Goal: Find specific page/section: Find specific page/section

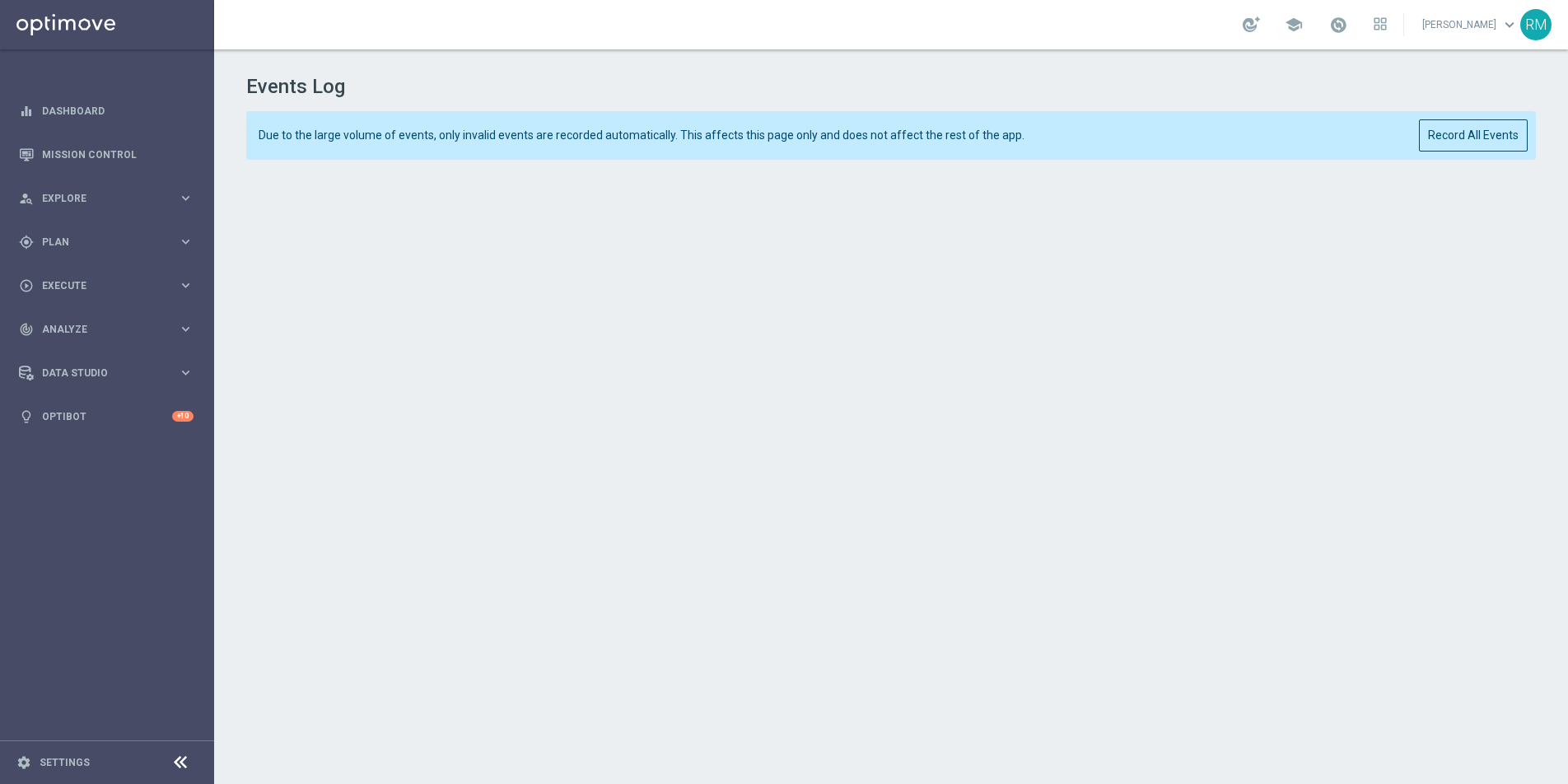
click at [425, 163] on div "Events Log Due to the large volume of events, only invalid events are recorded …" at bounding box center [890, 413] width 1354 height 727
click at [1379, 92] on h1 "Events Log" at bounding box center [890, 87] width 1290 height 24
click at [973, 80] on h1 "Events Log" at bounding box center [890, 87] width 1290 height 24
click at [100, 188] on div "person_search Explore keyboard_arrow_right" at bounding box center [106, 198] width 212 height 44
click at [80, 260] on link "Target Group Discovery" at bounding box center [107, 257] width 129 height 13
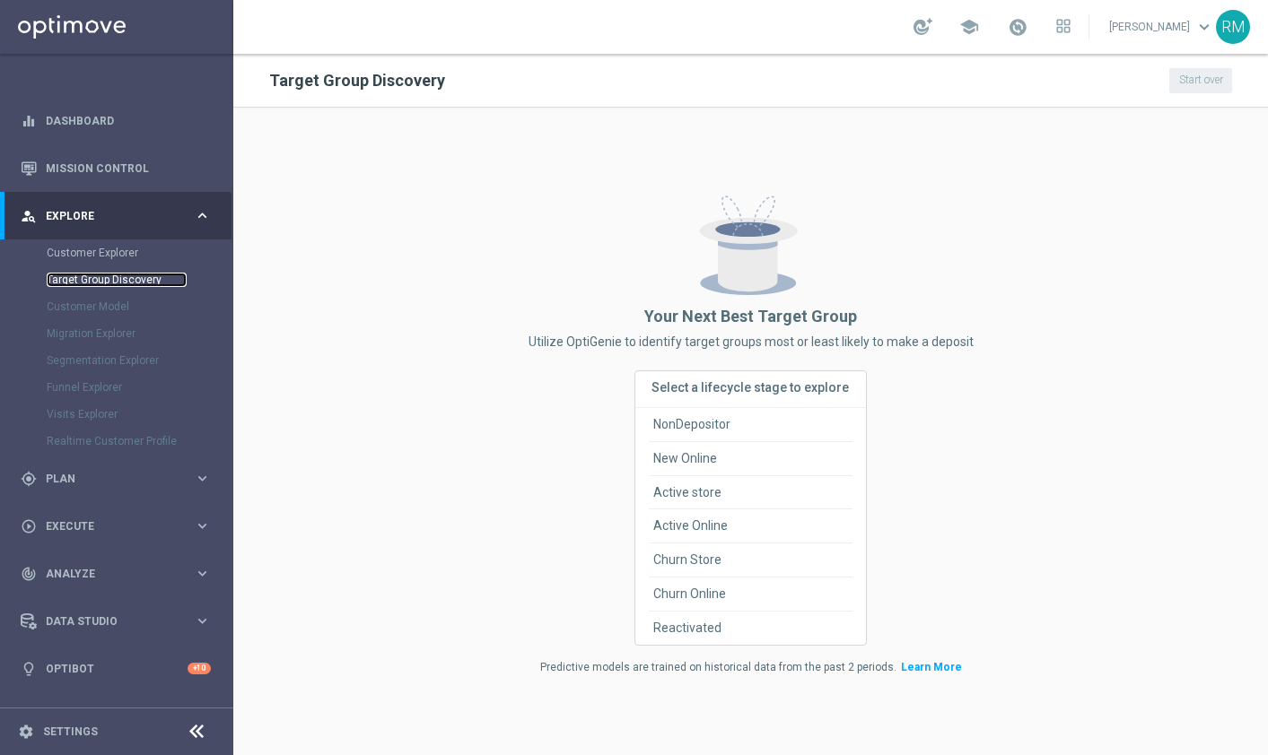
click at [118, 273] on link "Target Group Discovery" at bounding box center [117, 280] width 140 height 14
click at [116, 276] on link "Target Group Discovery" at bounding box center [117, 280] width 140 height 14
click at [559, 254] on div ".st0 { display: none; fill: #ffffff; } .st1 { fill: #a7b8cd; } .st2 { fill: #eb…" at bounding box center [750, 271] width 445 height 168
click at [118, 256] on link "Customer Explorer" at bounding box center [117, 253] width 140 height 14
